Goal: Task Accomplishment & Management: Use online tool/utility

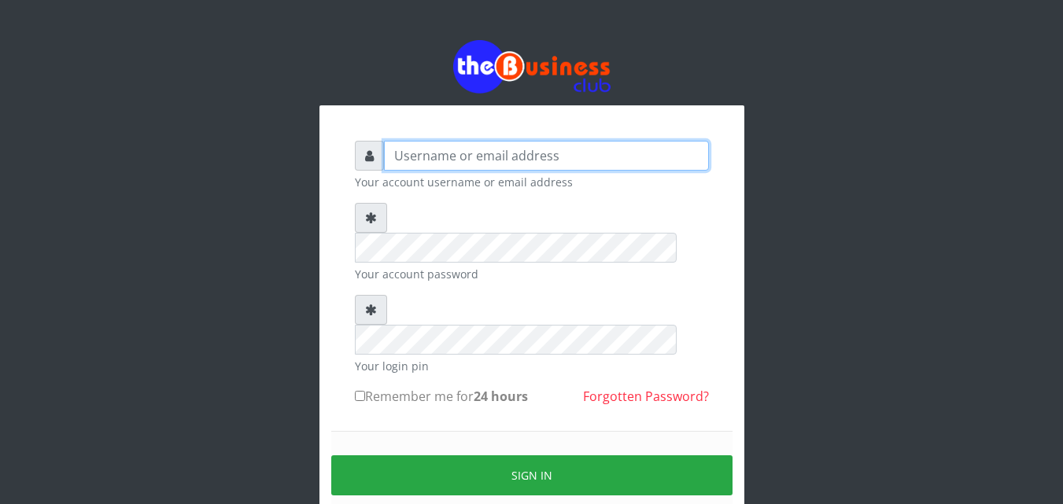
click at [392, 154] on input "text" at bounding box center [546, 156] width 325 height 30
click at [440, 158] on input "sisethre" at bounding box center [546, 156] width 325 height 30
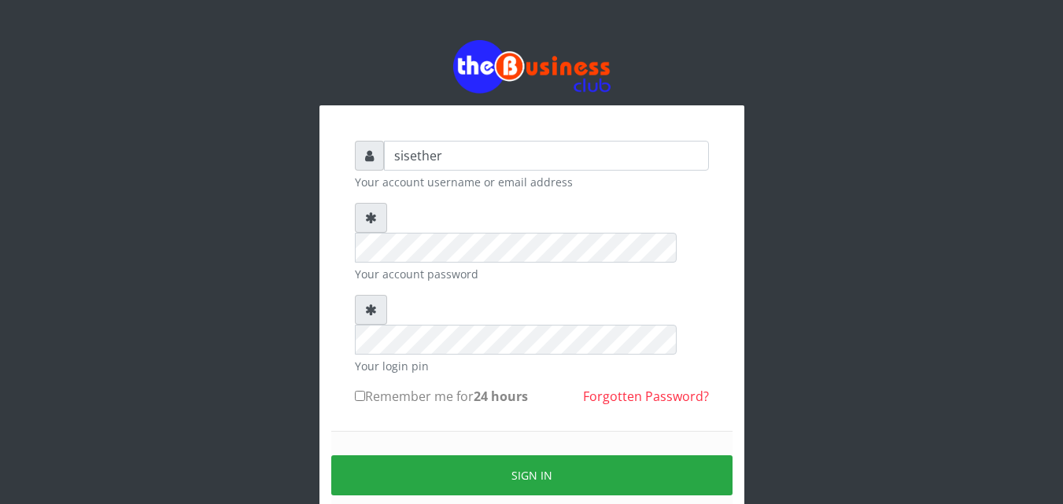
click at [440, 431] on div "Sign in" at bounding box center [531, 475] width 401 height 89
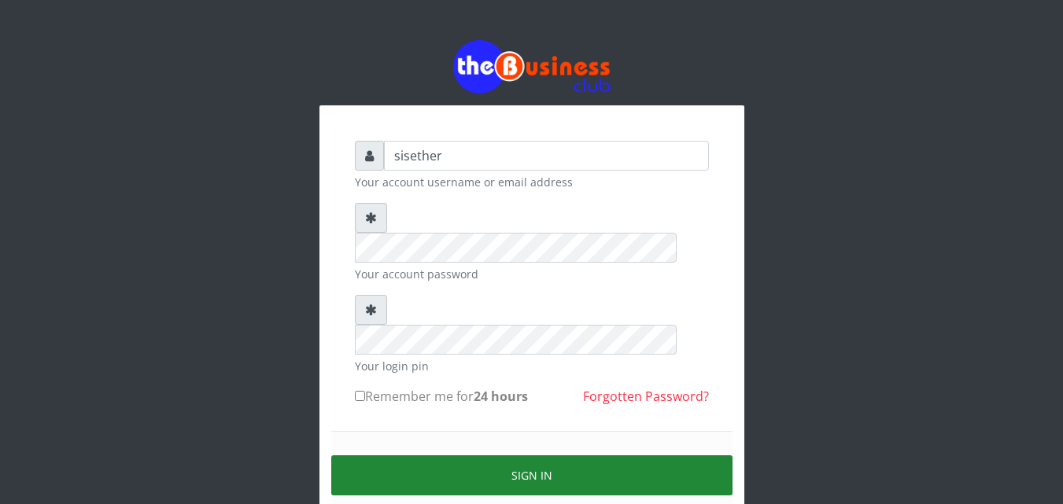
click at [555, 456] on button "Sign in" at bounding box center [531, 476] width 401 height 40
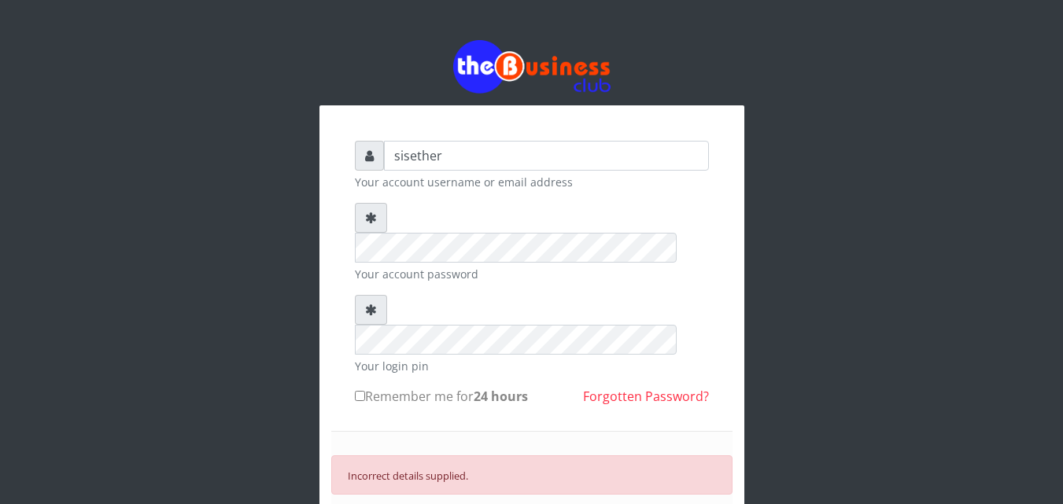
click at [401, 369] on form "sisether Your account username or email address Your account password Your logi…" at bounding box center [532, 375] width 354 height 469
click at [438, 154] on input "sisether" at bounding box center [546, 156] width 325 height 30
click at [332, 198] on div "sisethre Your account username or email address Your account password Your logi…" at bounding box center [531, 371] width 425 height 532
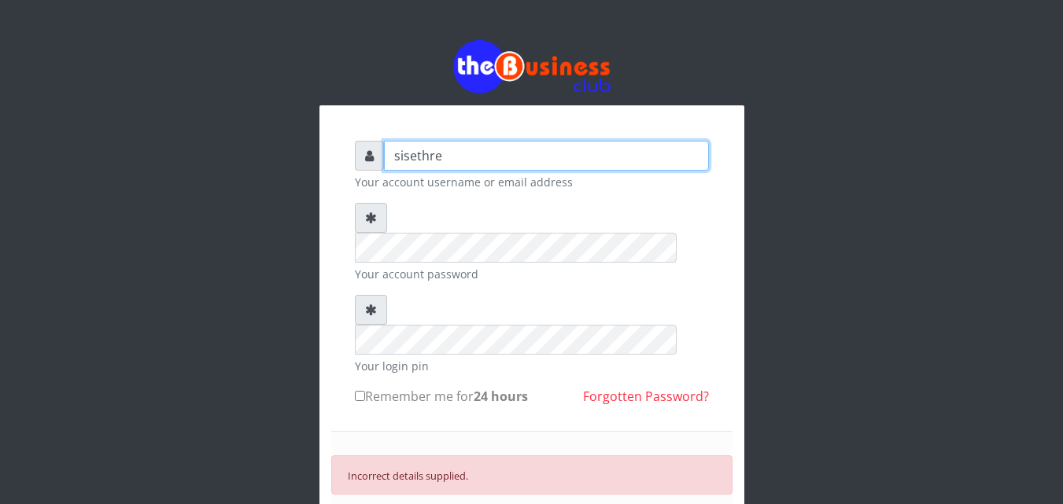
click at [415, 155] on input "sisethre" at bounding box center [546, 156] width 325 height 30
click at [438, 154] on input "siesthre" at bounding box center [546, 156] width 325 height 30
type input "siesther"
click at [228, 276] on div "siesther Your account username or email address Your account password Your logi…" at bounding box center [531, 339] width 897 height 678
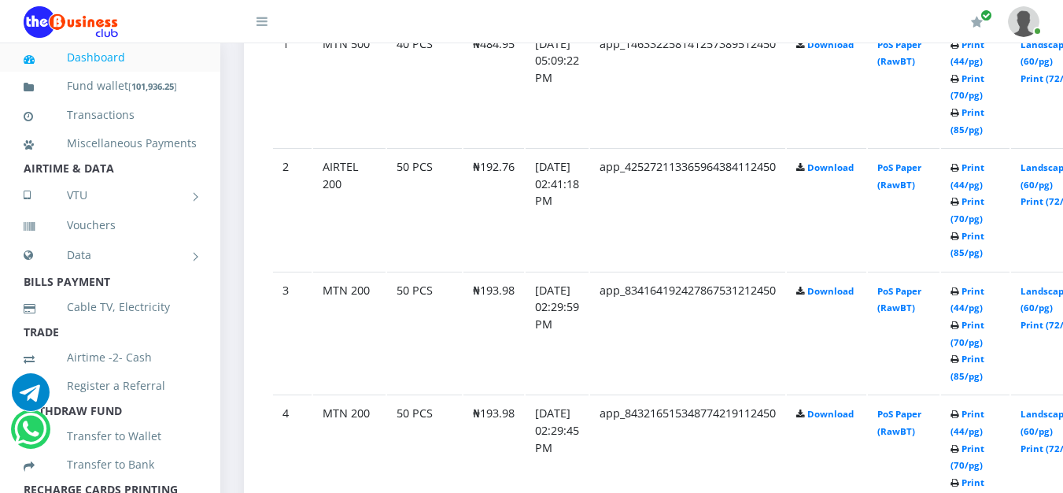
scroll to position [978, 0]
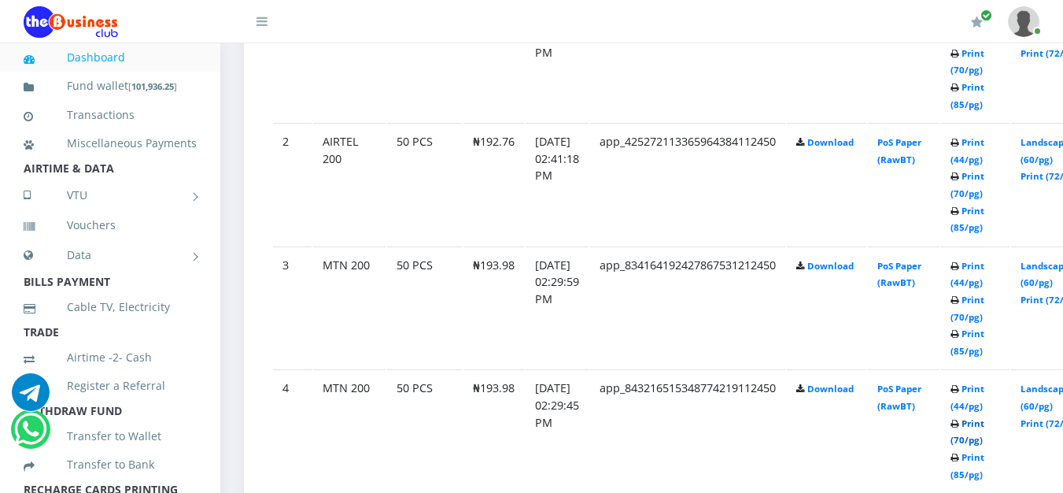
click at [984, 444] on link "Print (70/pg)" at bounding box center [968, 431] width 34 height 29
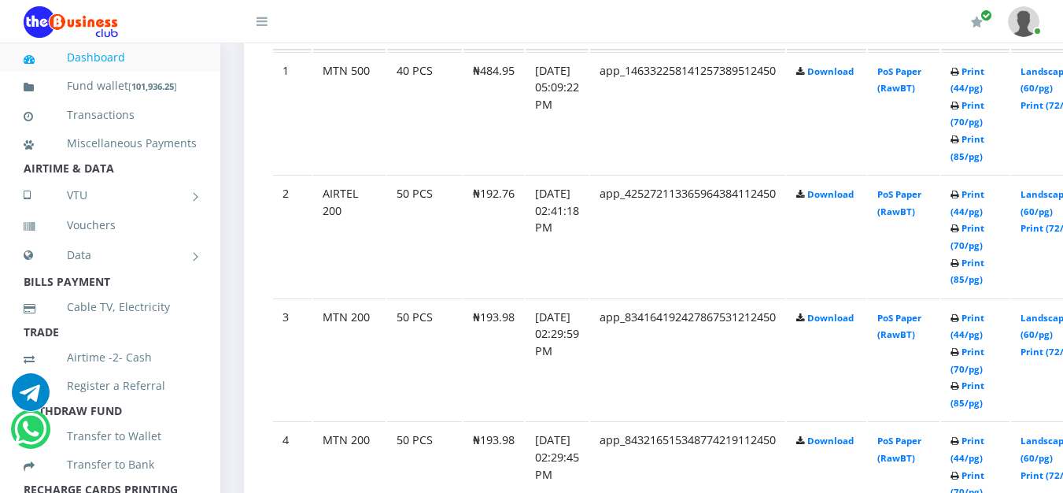
scroll to position [978, 0]
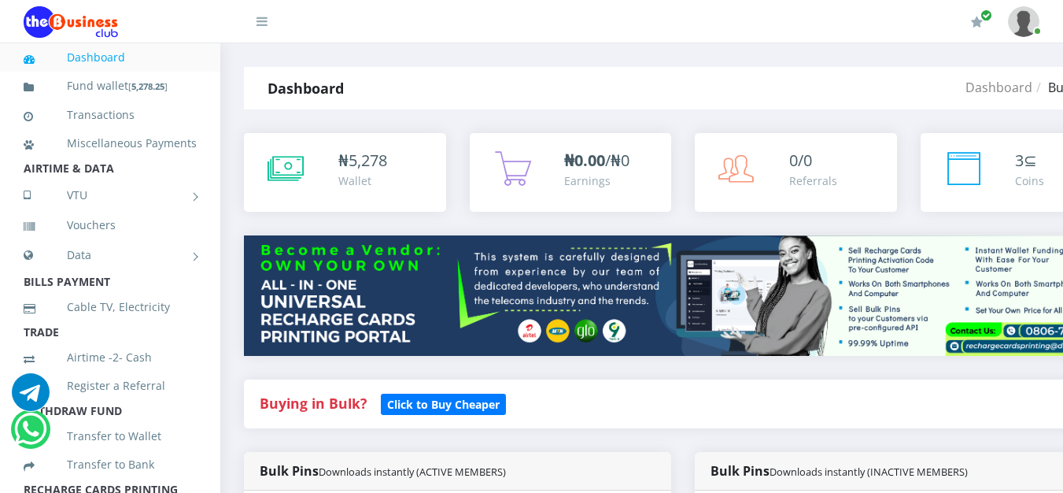
click at [1062, 14] on header "My Profile Settings Logout" at bounding box center [531, 21] width 1063 height 43
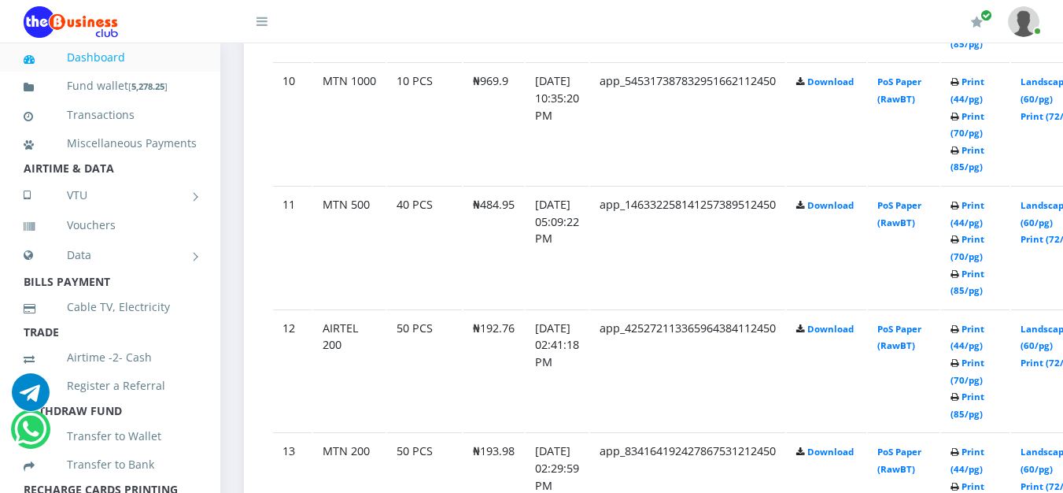
scroll to position [2018, 0]
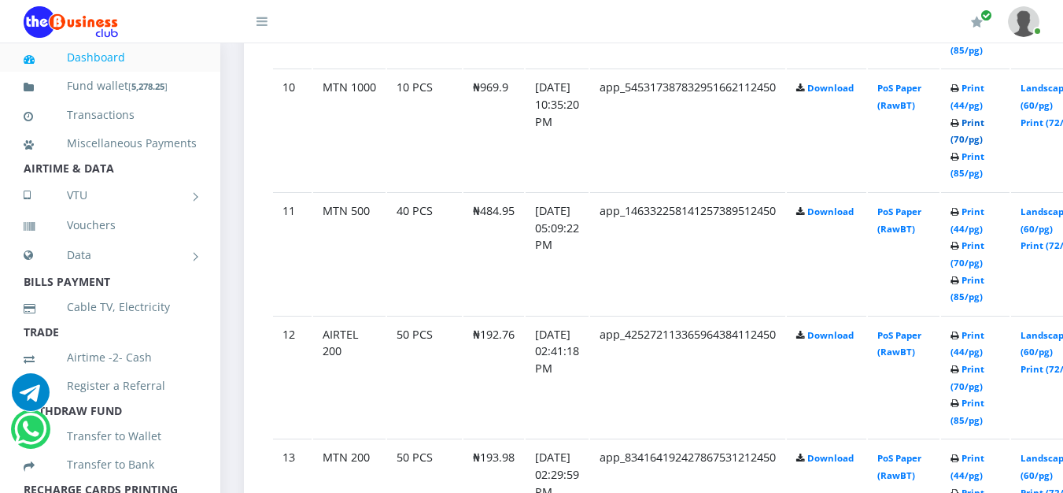
click at [984, 139] on link "Print (70/pg)" at bounding box center [968, 130] width 34 height 29
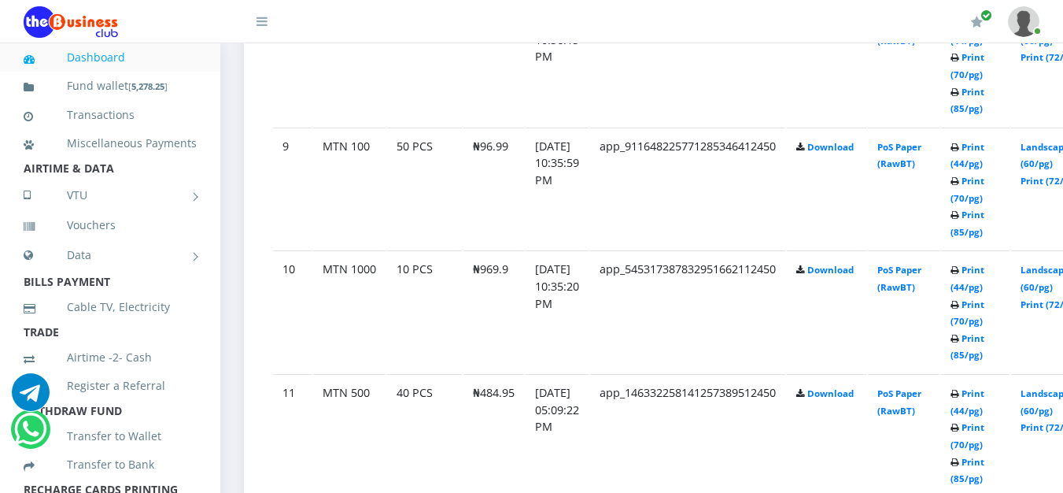
scroll to position [1824, 0]
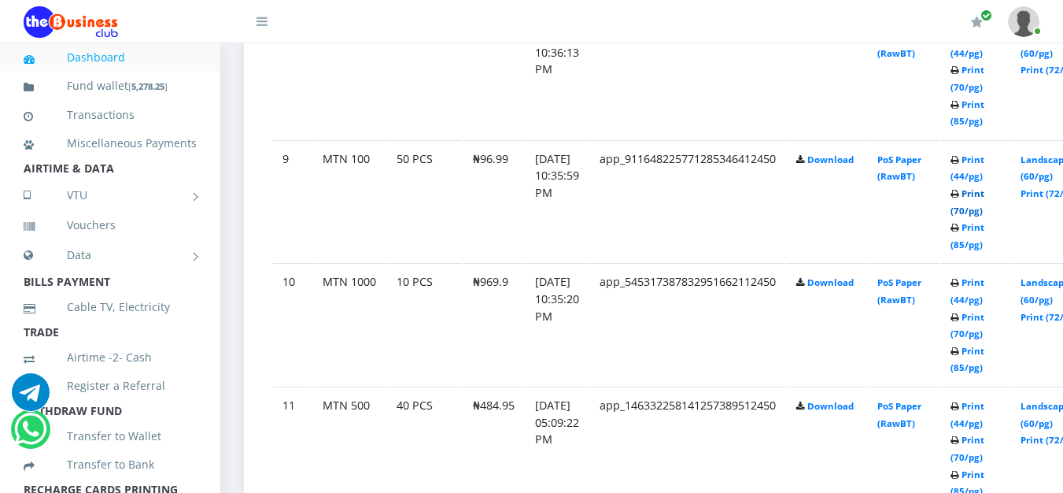
click at [984, 216] on link "Print (70/pg)" at bounding box center [968, 201] width 34 height 29
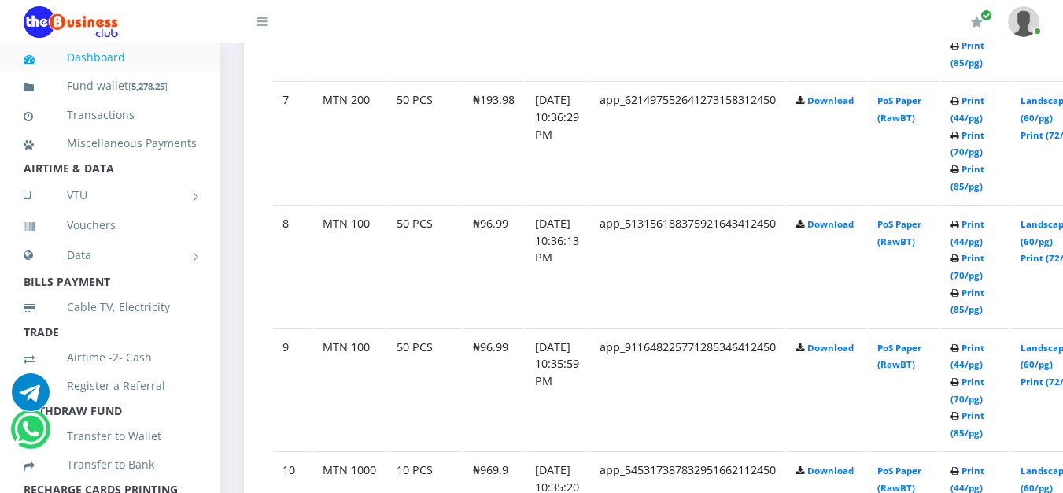
scroll to position [1523, 0]
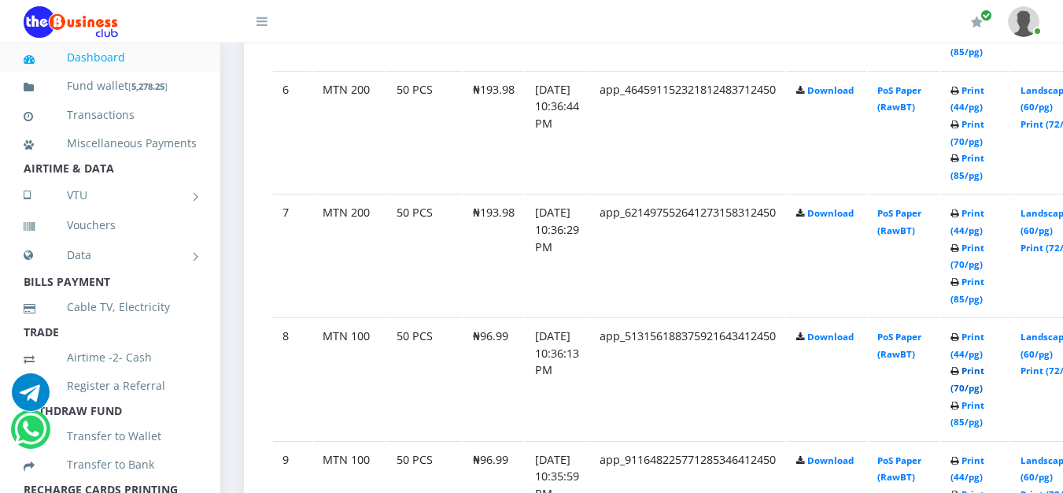
click at [984, 387] on link "Print (70/pg)" at bounding box center [968, 378] width 34 height 29
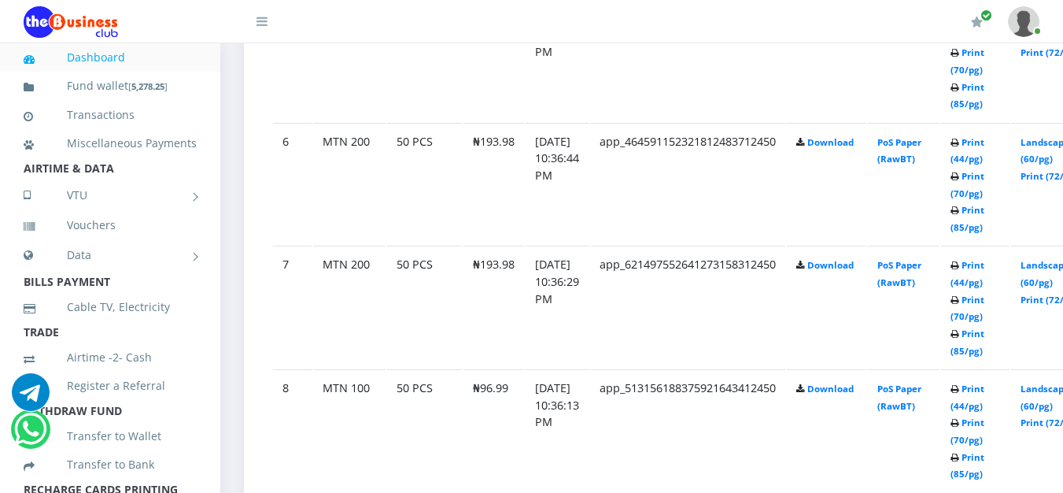
scroll to position [1523, 0]
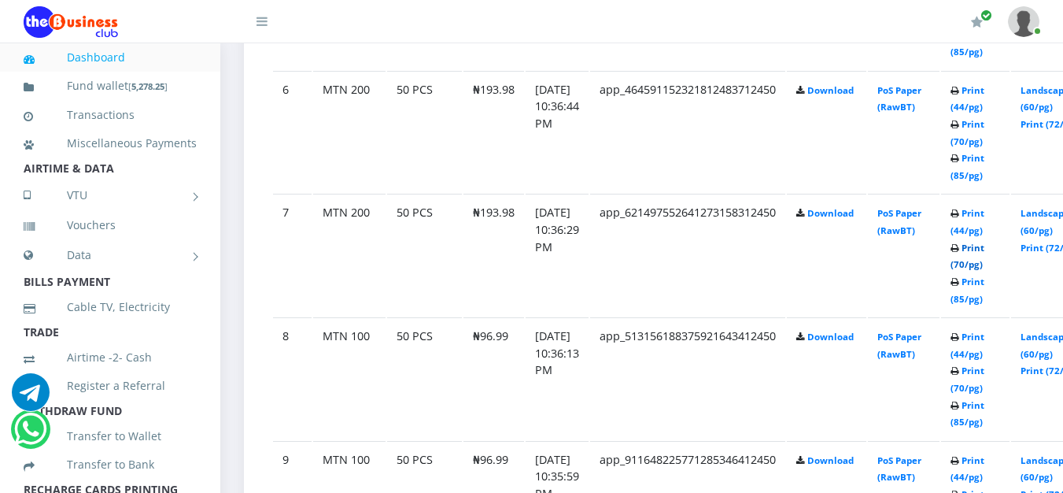
click at [984, 265] on link "Print (70/pg)" at bounding box center [968, 256] width 34 height 29
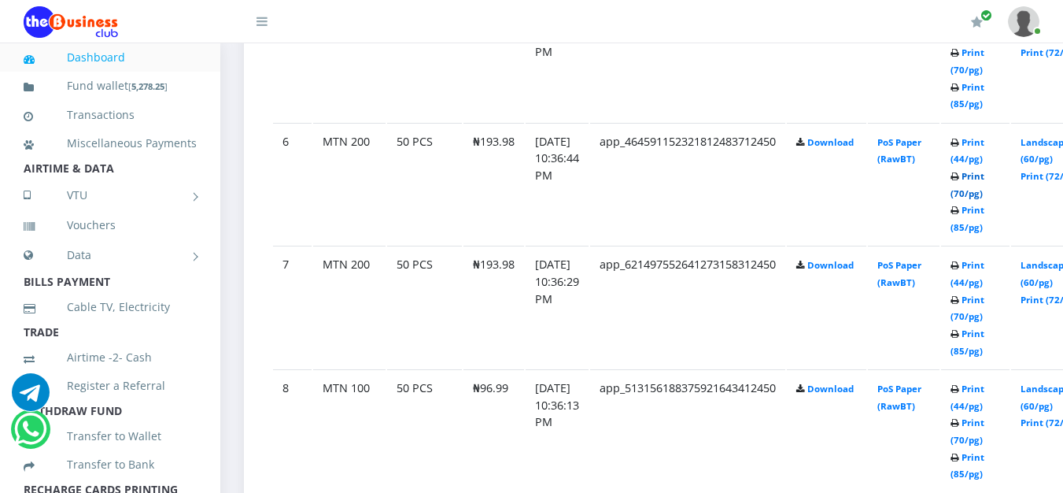
click at [984, 196] on link "Print (70/pg)" at bounding box center [968, 184] width 34 height 29
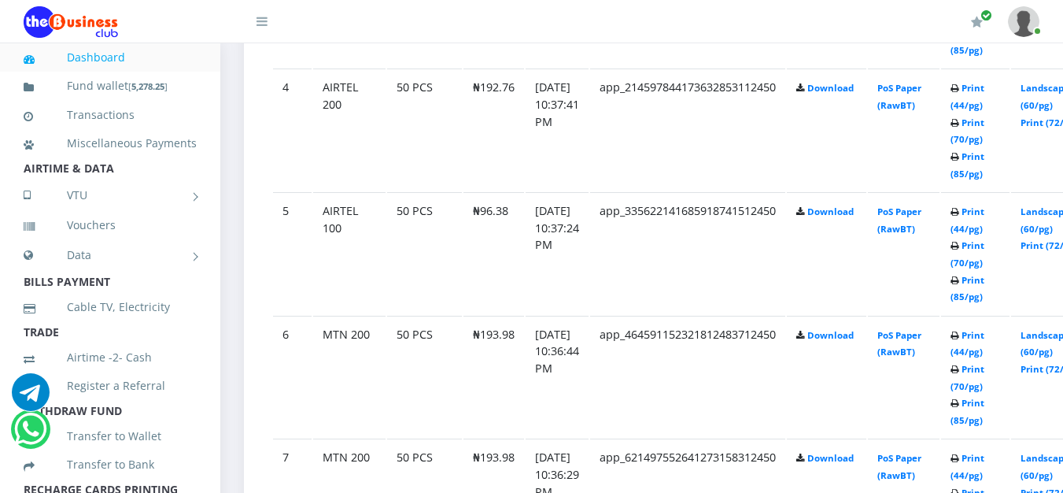
scroll to position [1223, 0]
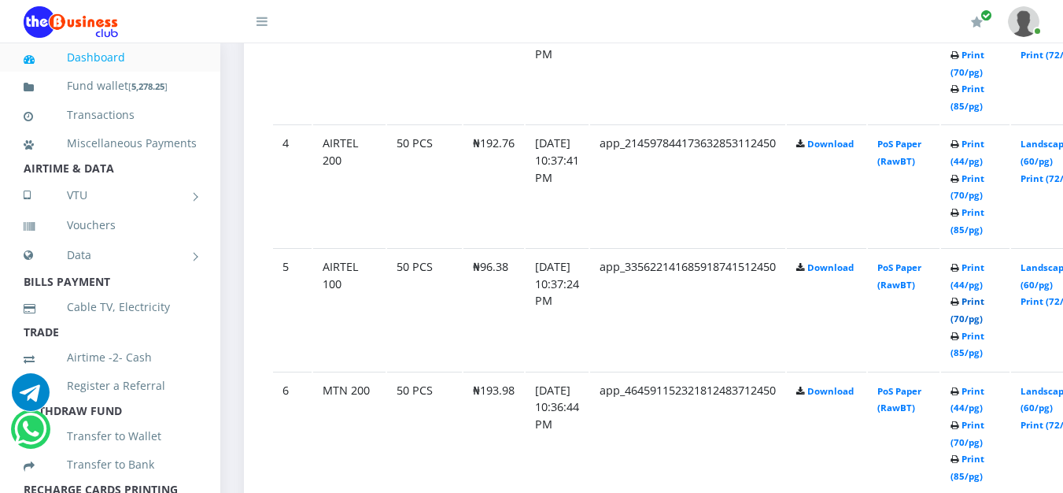
click at [984, 324] on link "Print (70/pg)" at bounding box center [968, 309] width 34 height 29
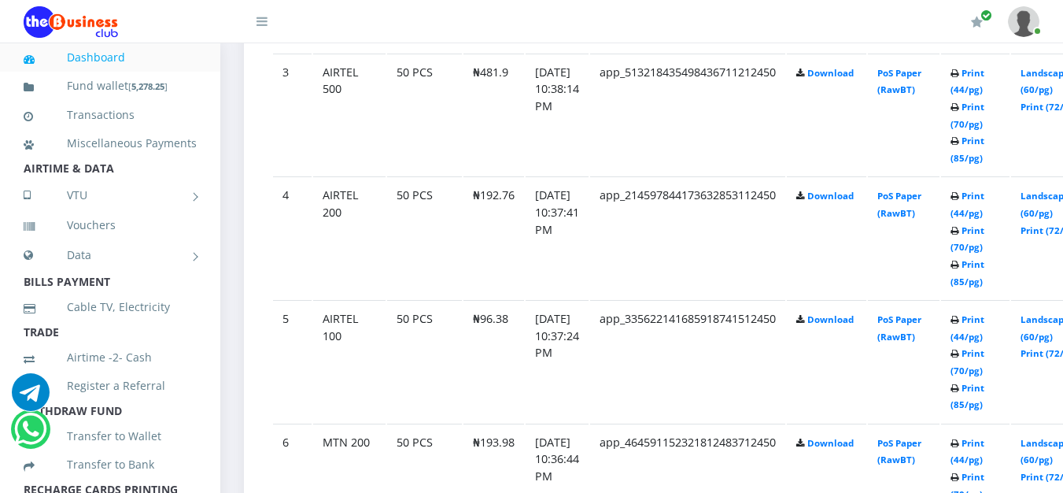
scroll to position [1223, 0]
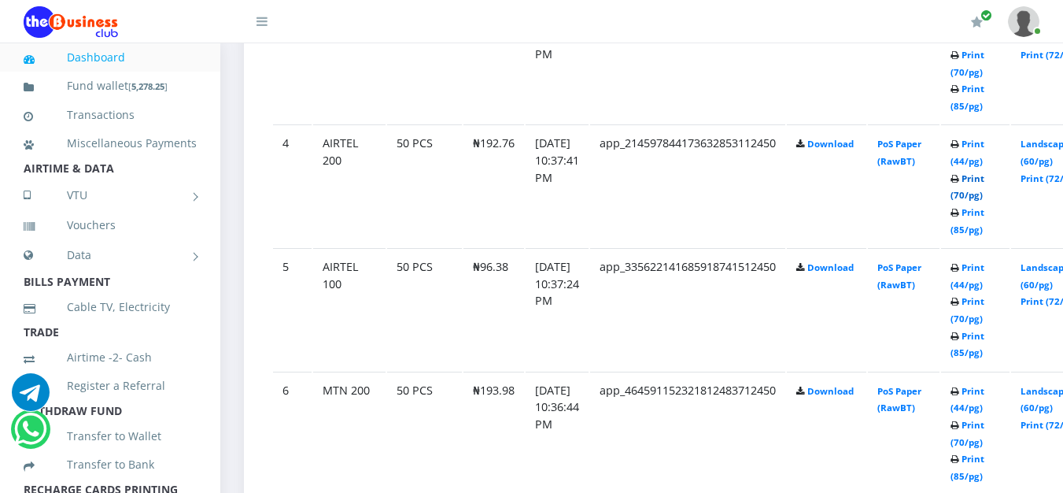
click at [984, 201] on link "Print (70/pg)" at bounding box center [968, 186] width 34 height 29
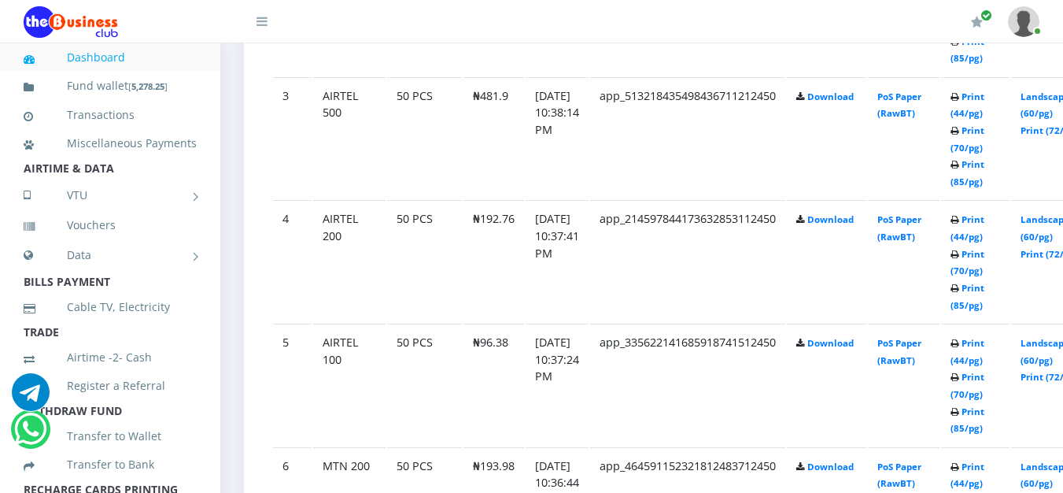
scroll to position [1135, 0]
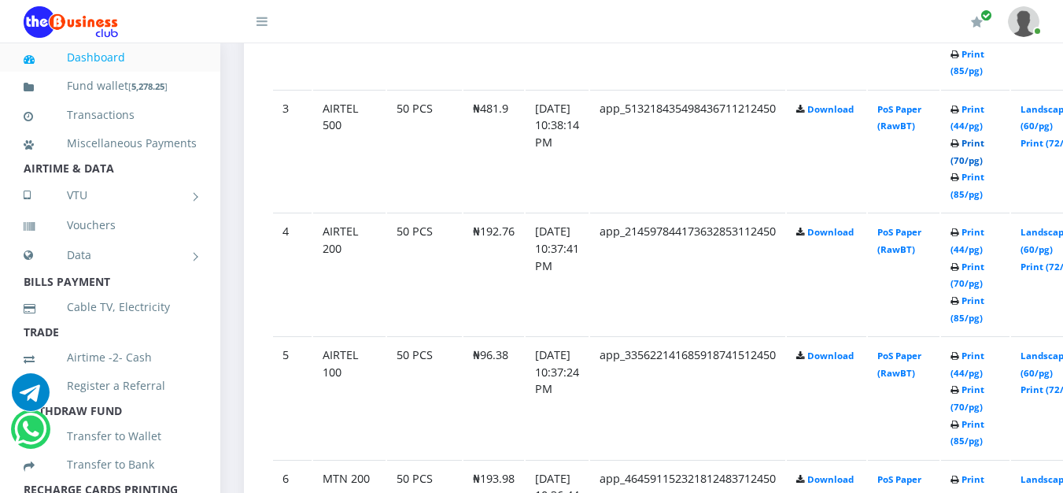
click at [984, 165] on link "Print (70/pg)" at bounding box center [968, 151] width 34 height 29
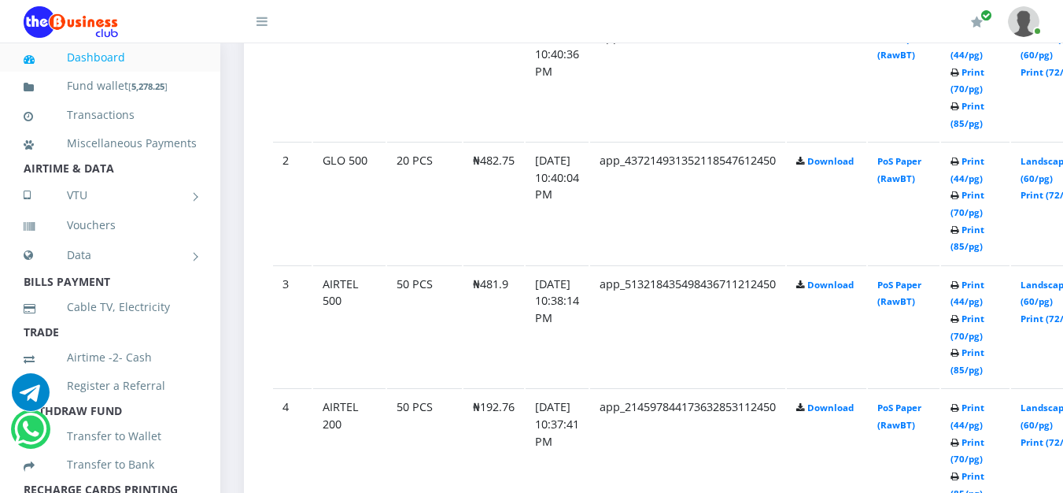
scroll to position [934, 0]
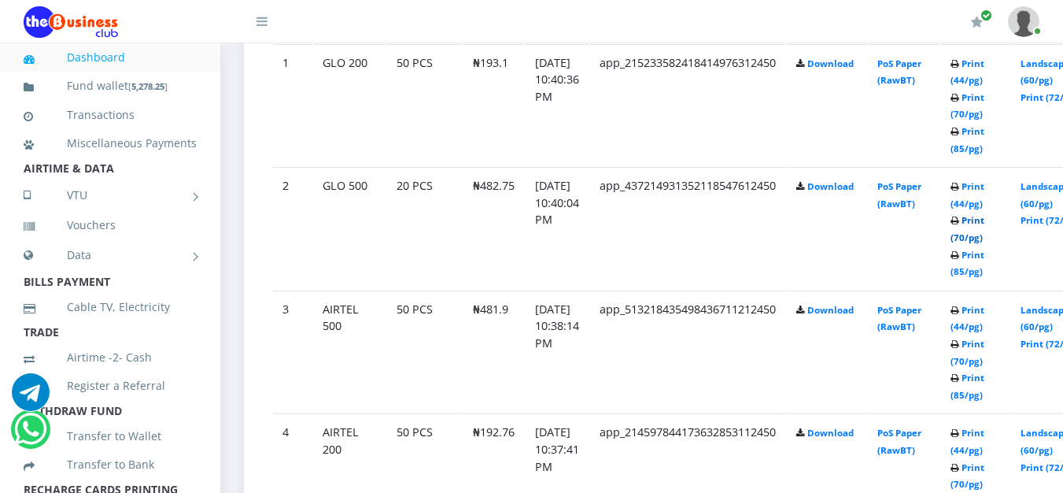
click at [984, 239] on link "Print (70/pg)" at bounding box center [968, 228] width 34 height 29
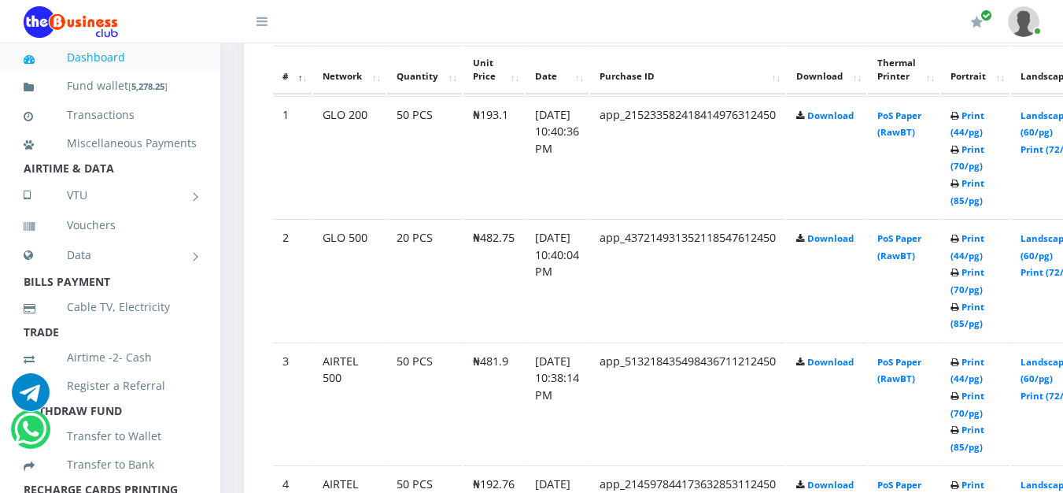
scroll to position [934, 0]
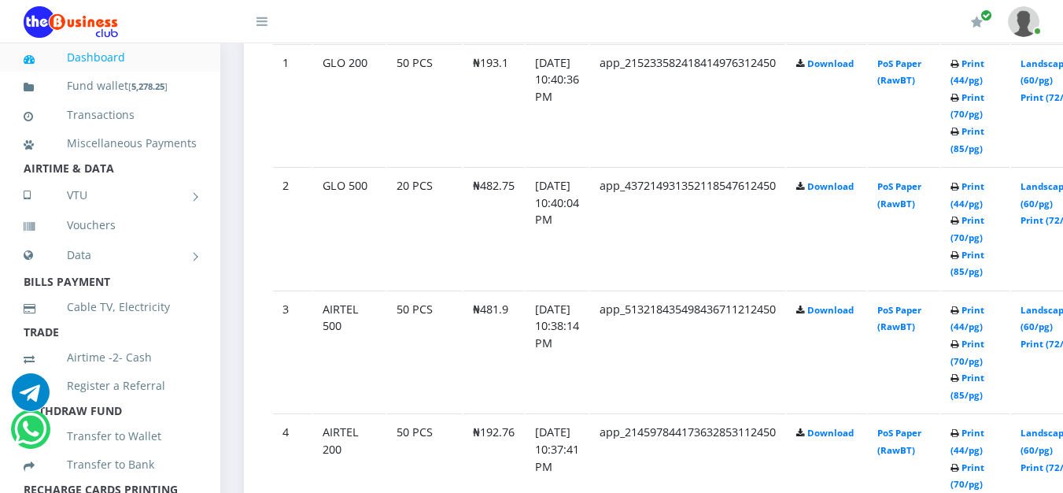
click at [0, 42] on header "My Profile Settings Logout" at bounding box center [531, 21] width 1063 height 43
click at [984, 119] on link "Print (70/pg)" at bounding box center [968, 105] width 34 height 29
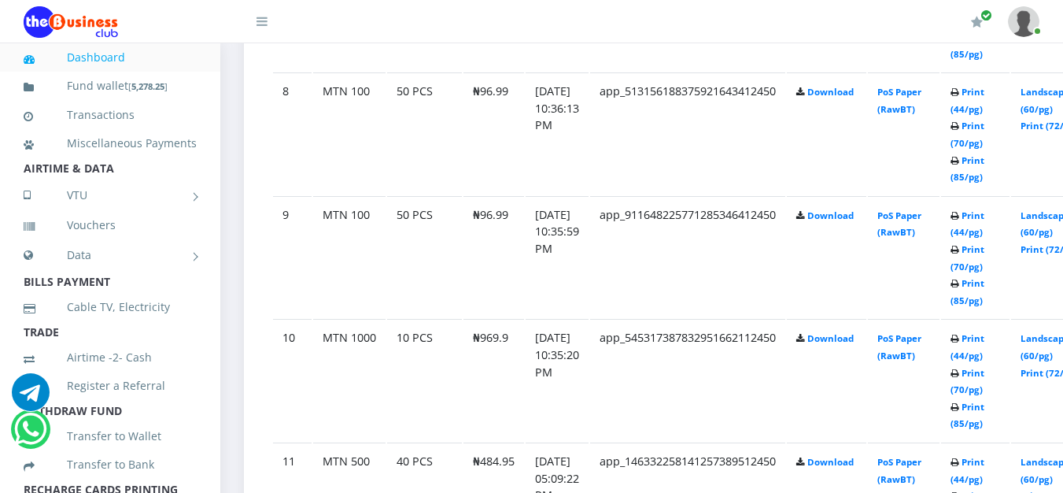
scroll to position [1774, 0]
